Goal: Register for event/course

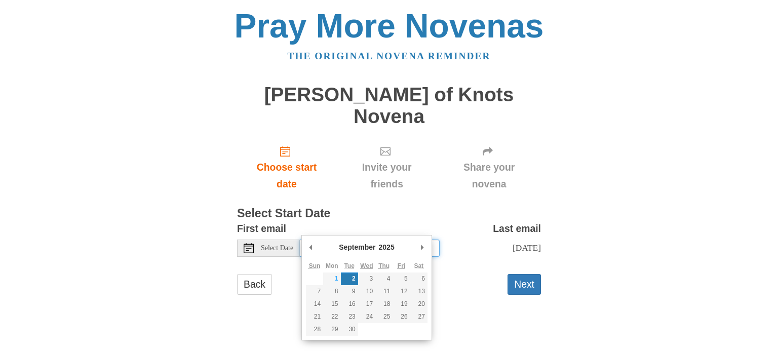
click at [371, 240] on input "Tuesday, September 2nd" at bounding box center [370, 248] width 140 height 17
type input "Monday, September 1st"
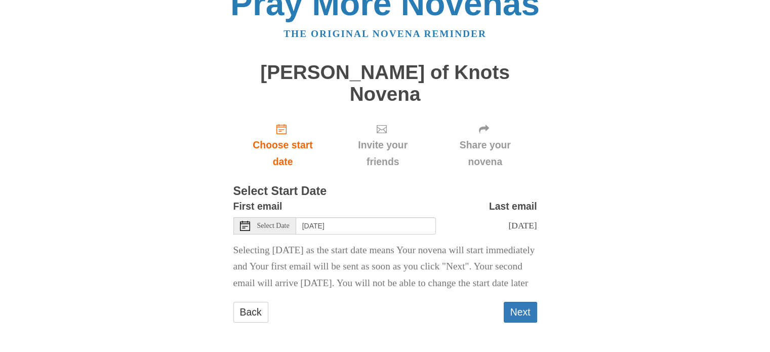
scroll to position [26, 0]
click at [526, 311] on button "Next" at bounding box center [520, 312] width 33 height 21
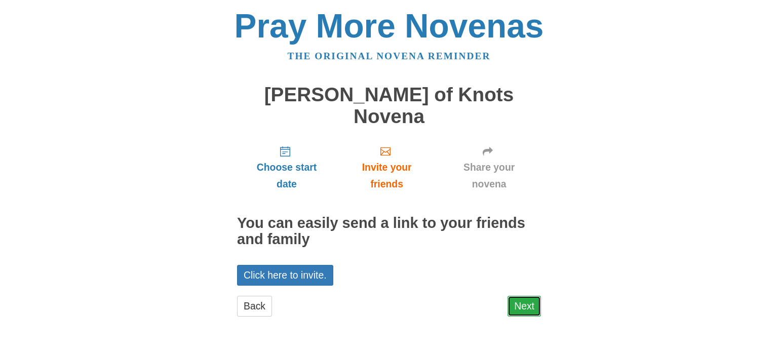
click at [521, 296] on link "Next" at bounding box center [523, 306] width 33 height 21
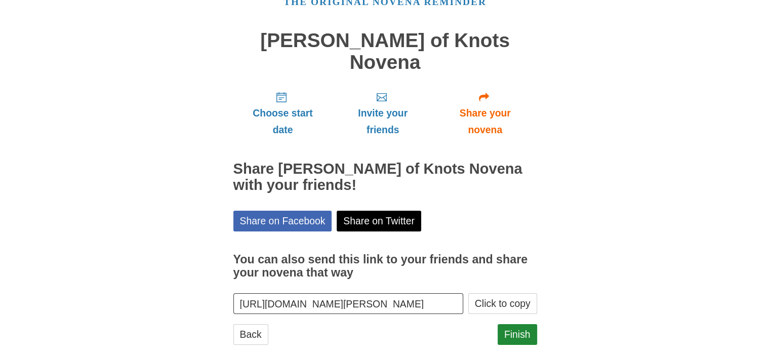
scroll to position [54, 0]
click at [517, 325] on link "Finish" at bounding box center [518, 335] width 40 height 21
